Goal: Information Seeking & Learning: Find specific fact

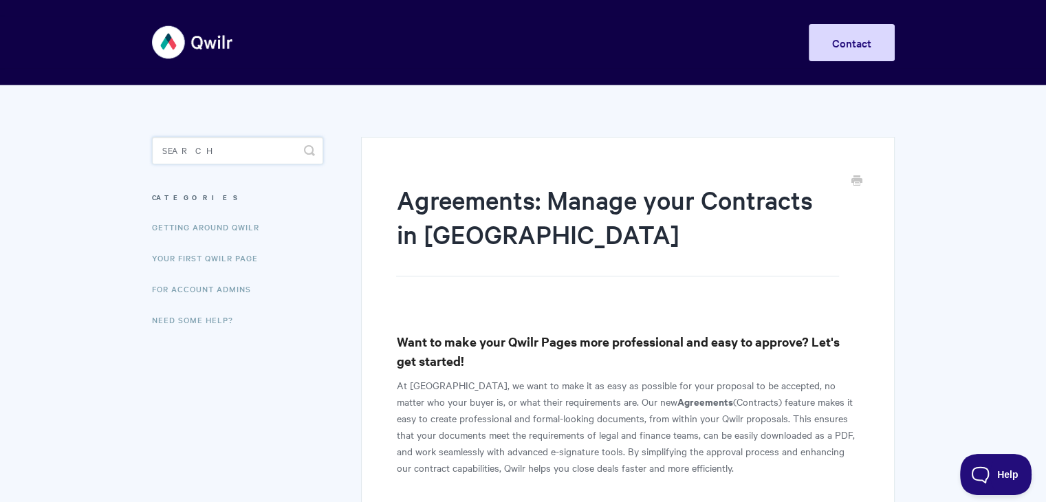
click at [205, 149] on input "Search" at bounding box center [237, 150] width 171 height 27
type input "API"
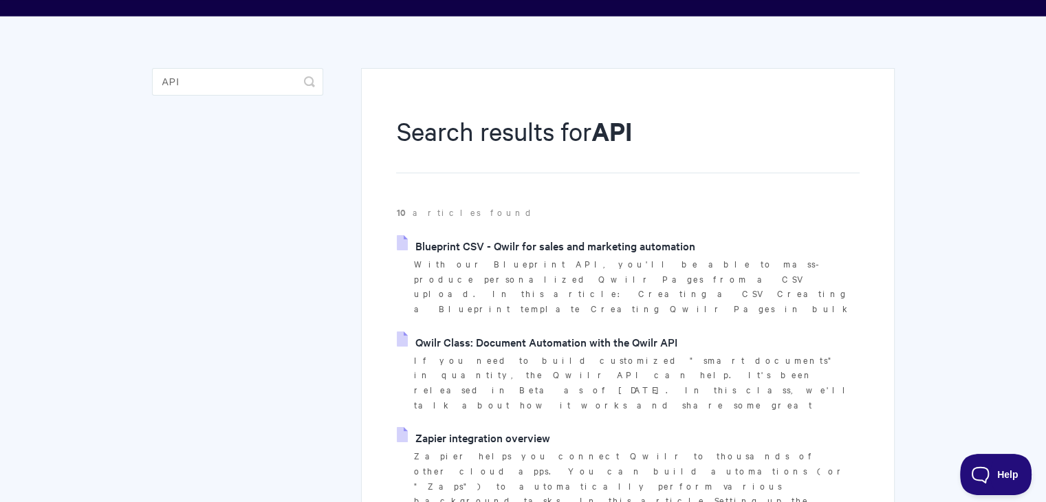
scroll to position [137, 0]
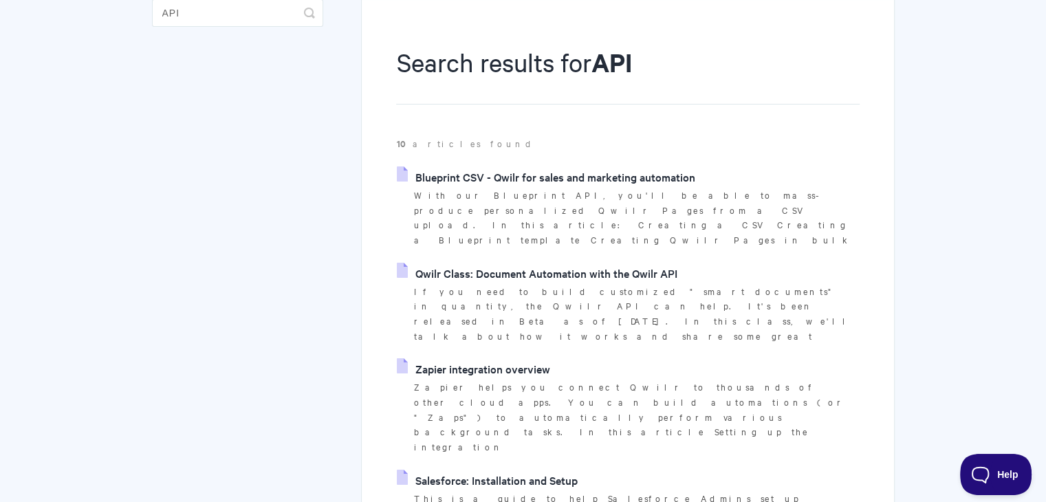
click at [531, 263] on link "Qwilr Class: Document Automation with the Qwilr API" at bounding box center [537, 273] width 280 height 21
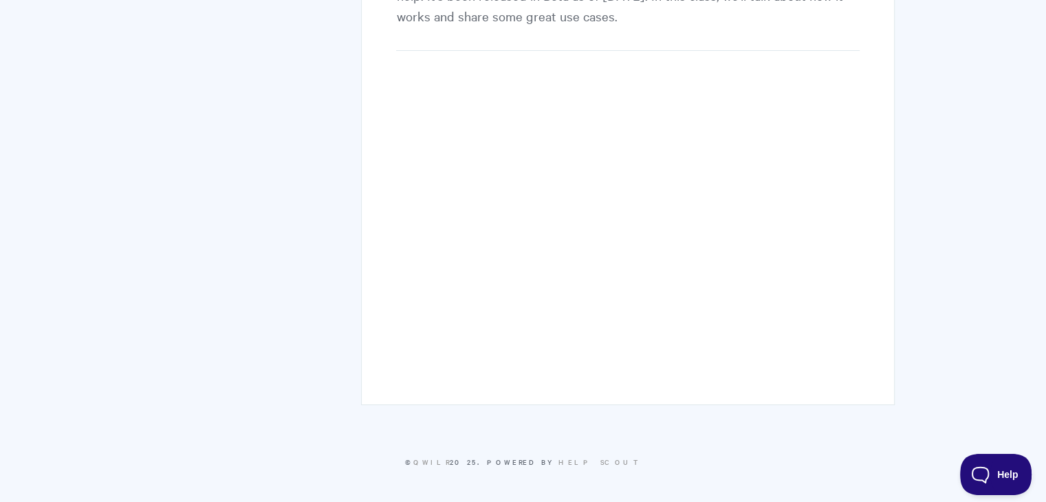
scroll to position [69, 0]
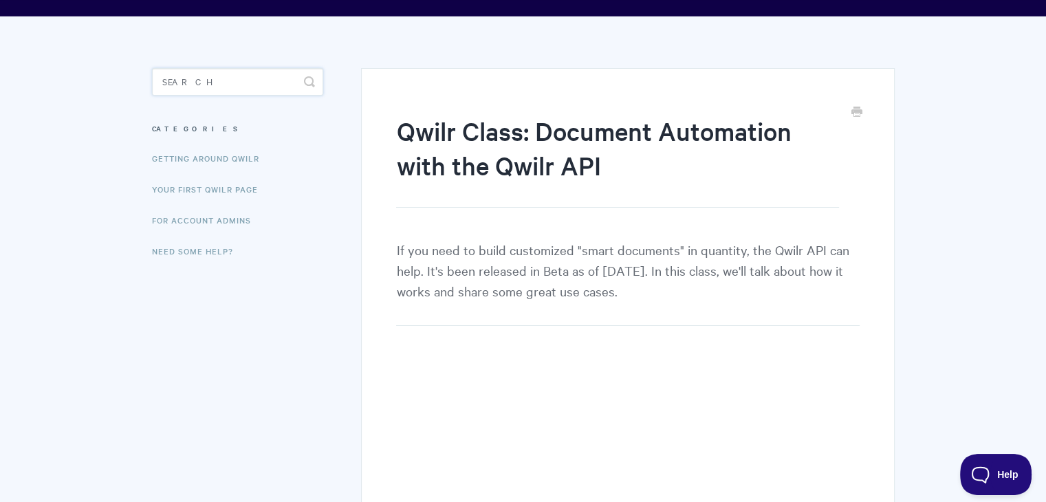
click at [212, 84] on input "Search" at bounding box center [237, 81] width 171 height 27
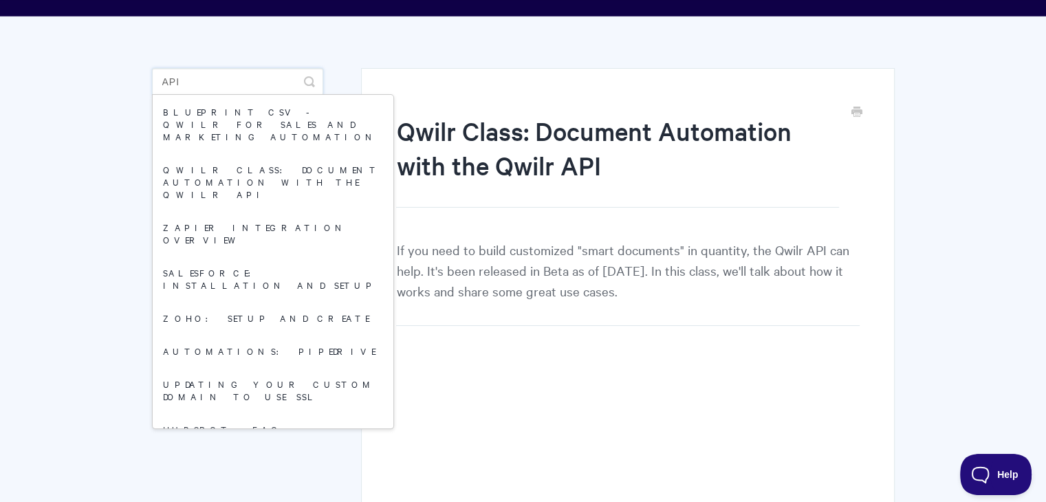
type input "API"
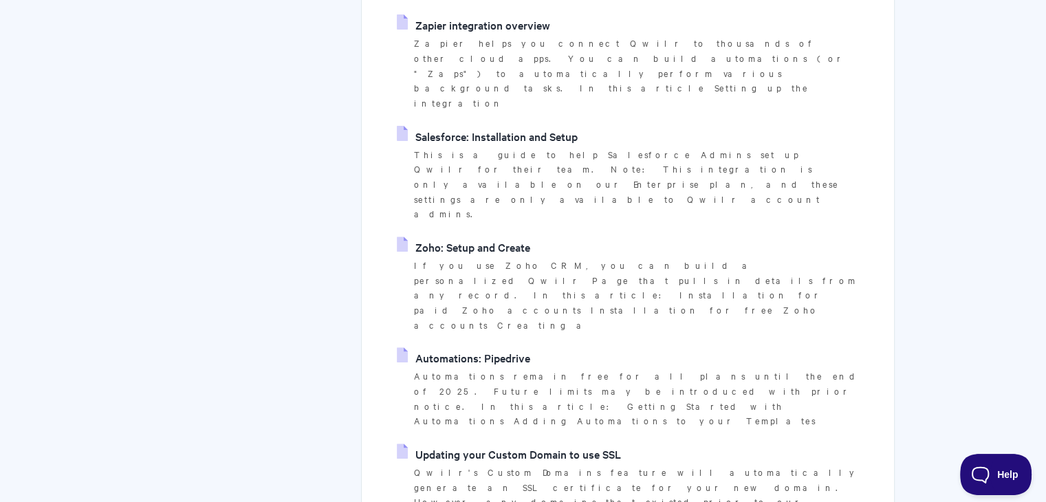
scroll to position [550, 0]
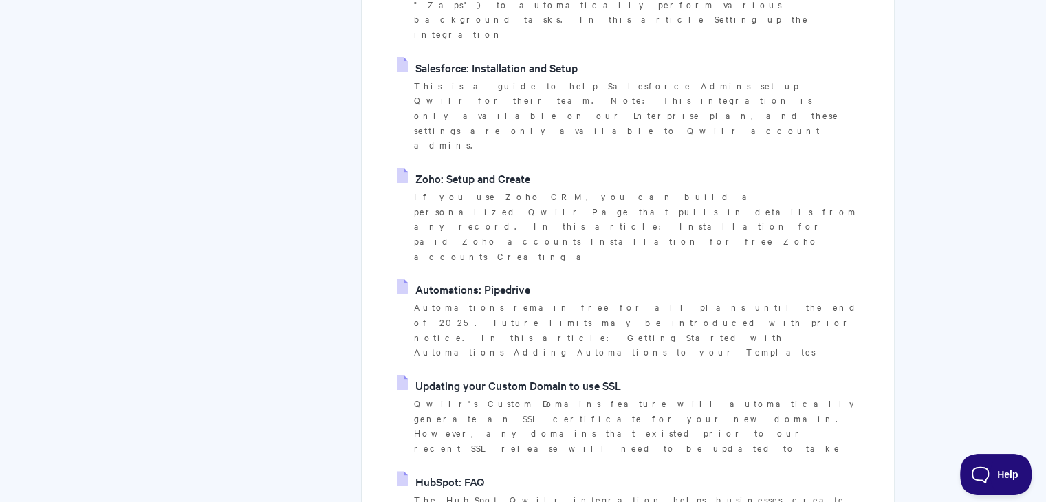
click at [453, 471] on link "HubSpot: FAQ" at bounding box center [440, 481] width 87 height 21
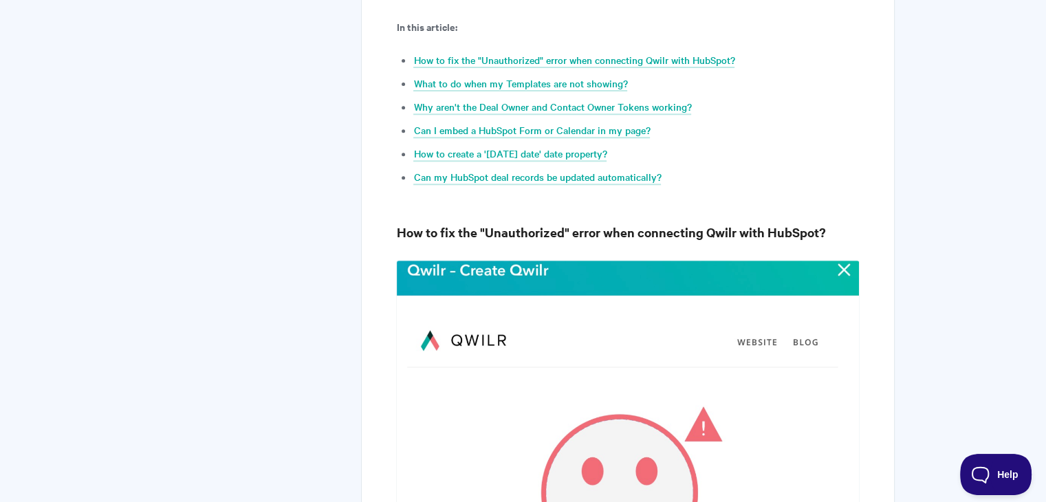
scroll to position [481, 0]
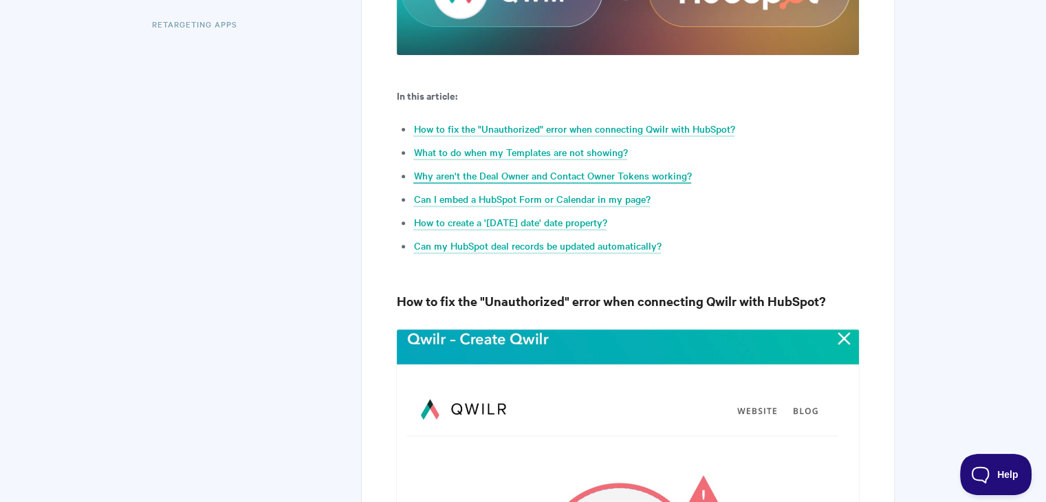
click at [559, 173] on link "Why aren't the Deal Owner and Contact Owner Tokens working?" at bounding box center [552, 175] width 278 height 15
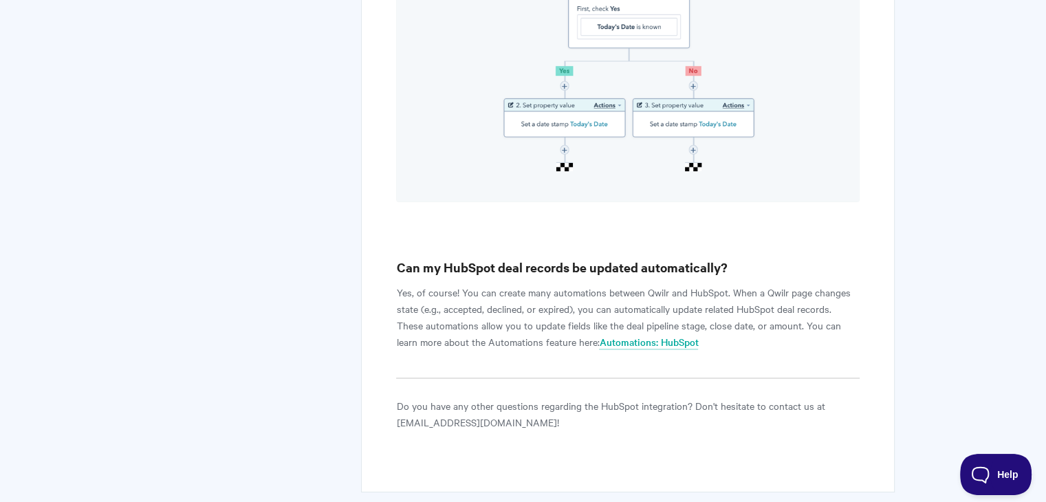
scroll to position [5233, 0]
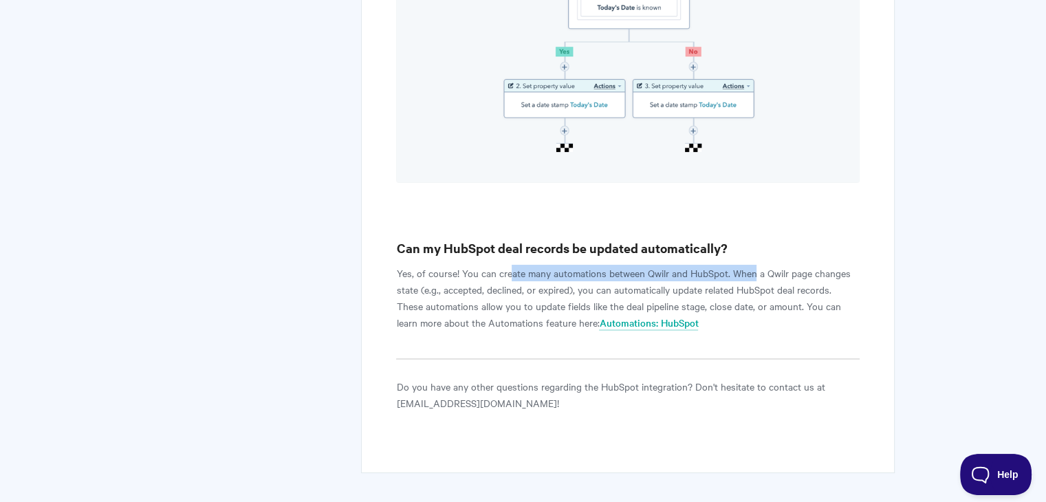
drag, startPoint x: 511, startPoint y: 208, endPoint x: 754, endPoint y: 210, distance: 243.4
click at [754, 265] on p "Yes, of course! You can create many automations between Qwilr and HubSpot. When…" at bounding box center [627, 298] width 463 height 66
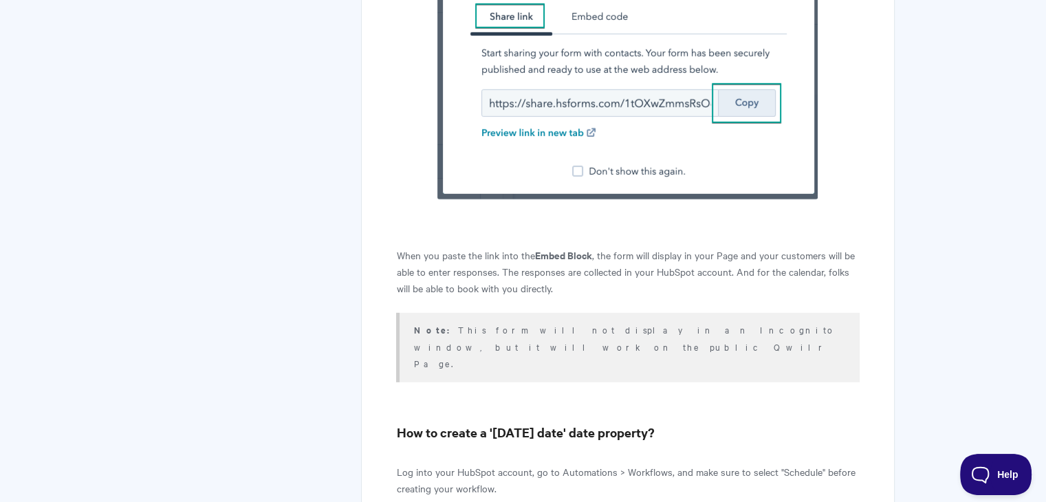
scroll to position [3789, 0]
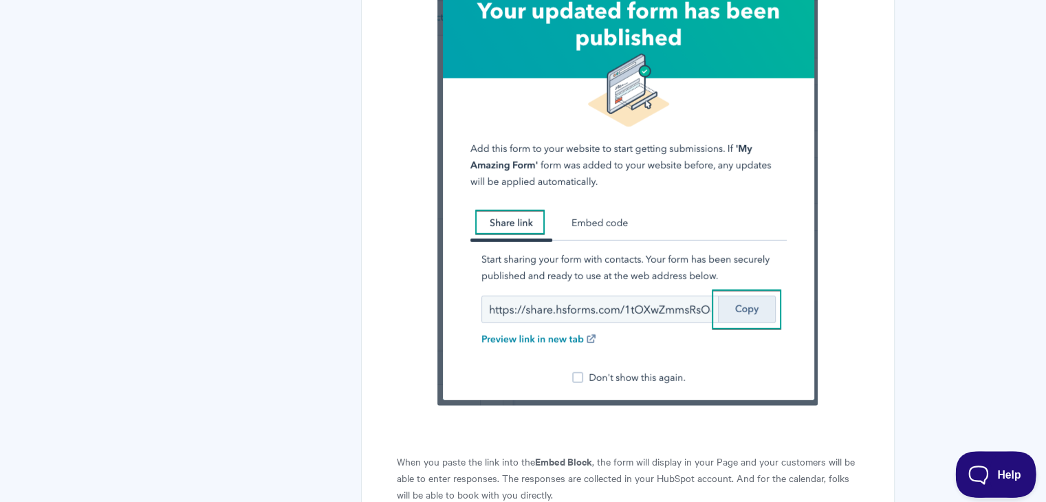
click at [985, 467] on span "Help" at bounding box center [990, 472] width 71 height 10
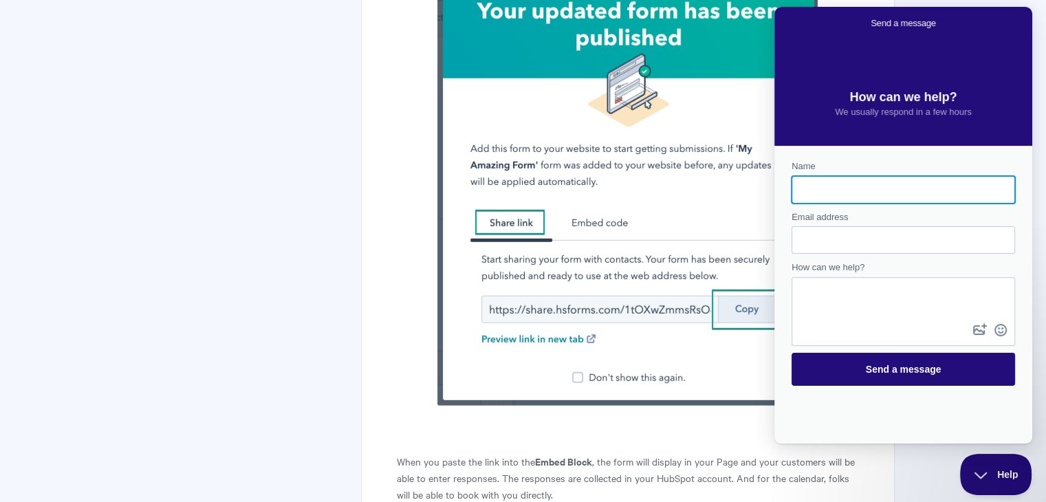
scroll to position [0, 0]
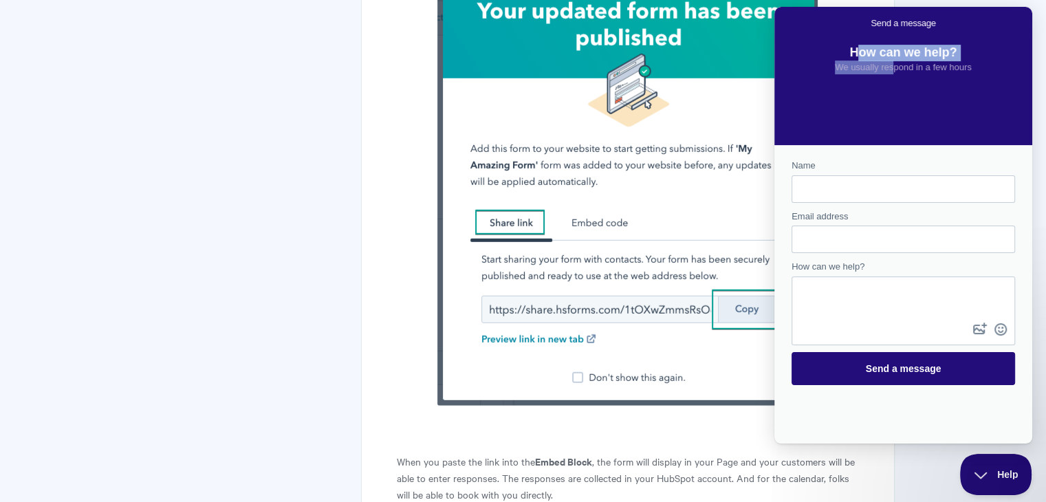
drag, startPoint x: 858, startPoint y: 98, endPoint x: 980, endPoint y: 56, distance: 128.5
click at [911, 74] on div "How can we help? We usually respond in a few hours" at bounding box center [903, 57] width 230 height 34
click at [1024, 28] on div "Send a message" at bounding box center [903, 23] width 258 height 33
click at [1029, 14] on div "Send a message" at bounding box center [903, 23] width 258 height 33
drag, startPoint x: 1026, startPoint y: 28, endPoint x: 1021, endPoint y: 38, distance: 11.1
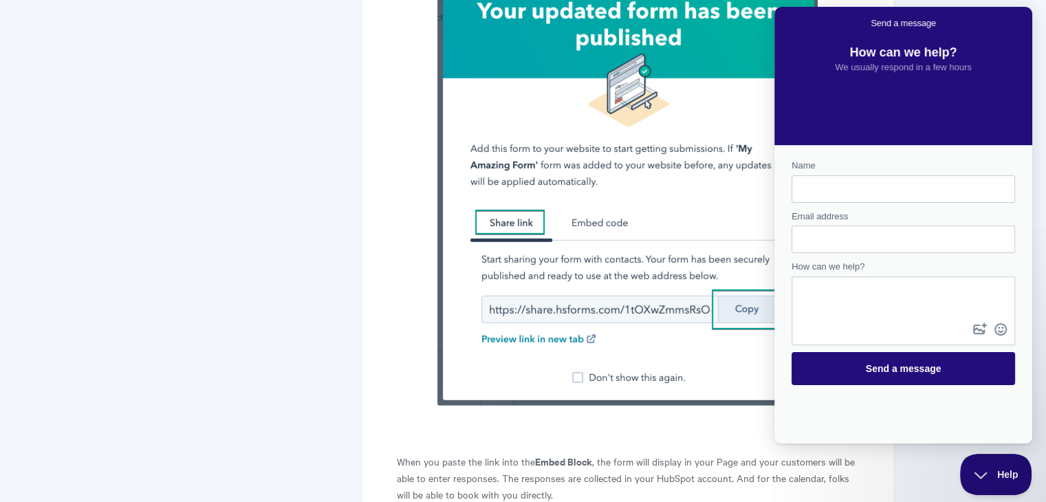
click at [1026, 28] on div "Send a message" at bounding box center [903, 23] width 258 height 33
drag, startPoint x: 619, startPoint y: 75, endPoint x: 588, endPoint y: 90, distance: 34.4
click at [619, 76] on img at bounding box center [628, 185] width 382 height 442
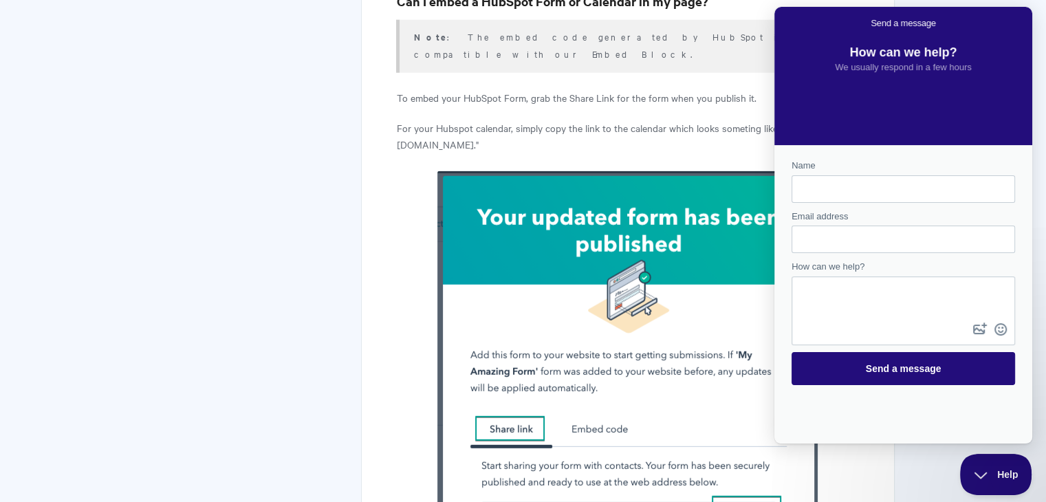
scroll to position [3239, 0]
